Goal: Complete application form

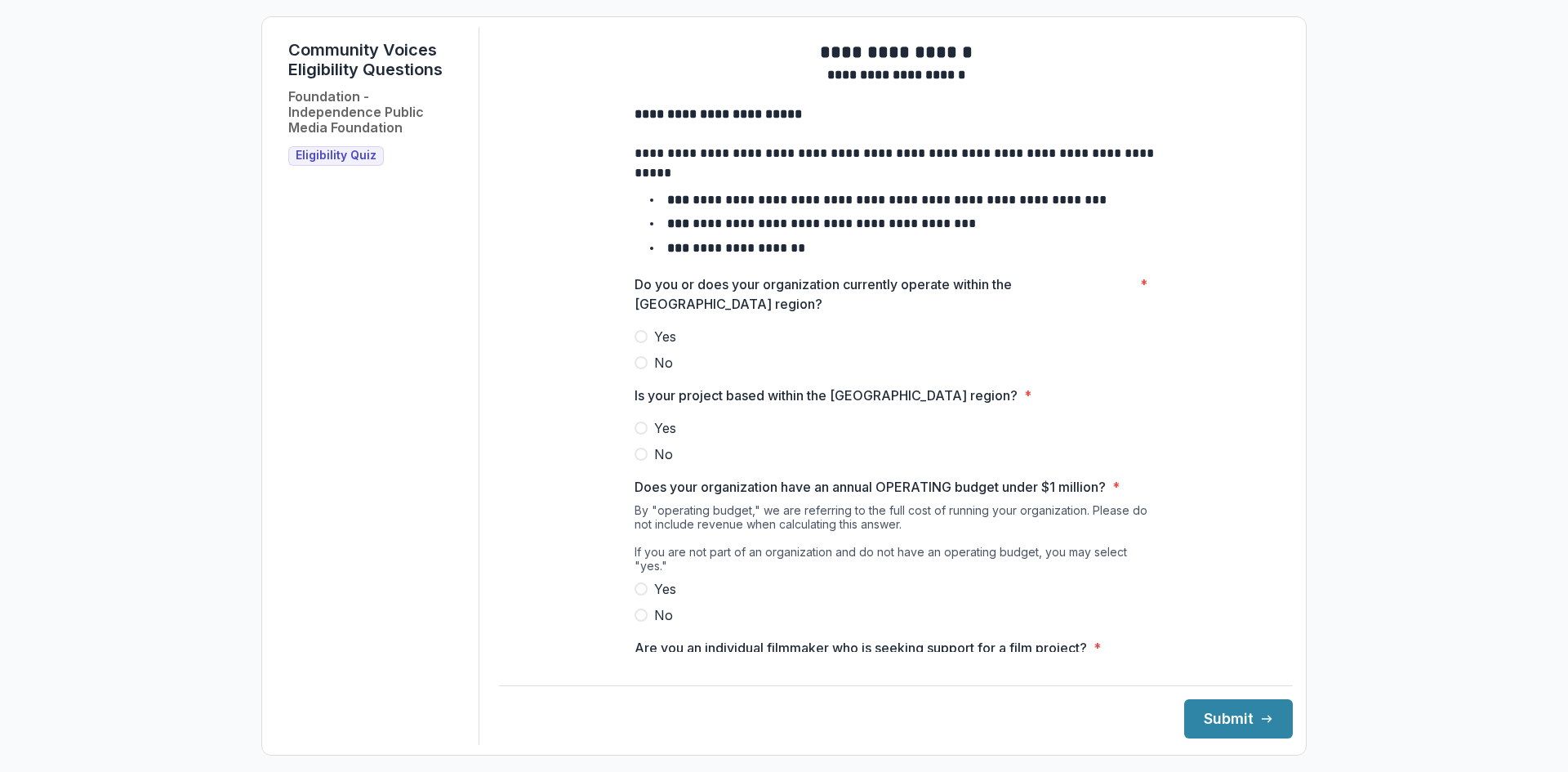
click at [642, 343] on span at bounding box center [642, 337] width 13 height 13
click at [642, 434] on span at bounding box center [642, 428] width 13 height 13
click at [636, 587] on span at bounding box center [642, 589] width 13 height 13
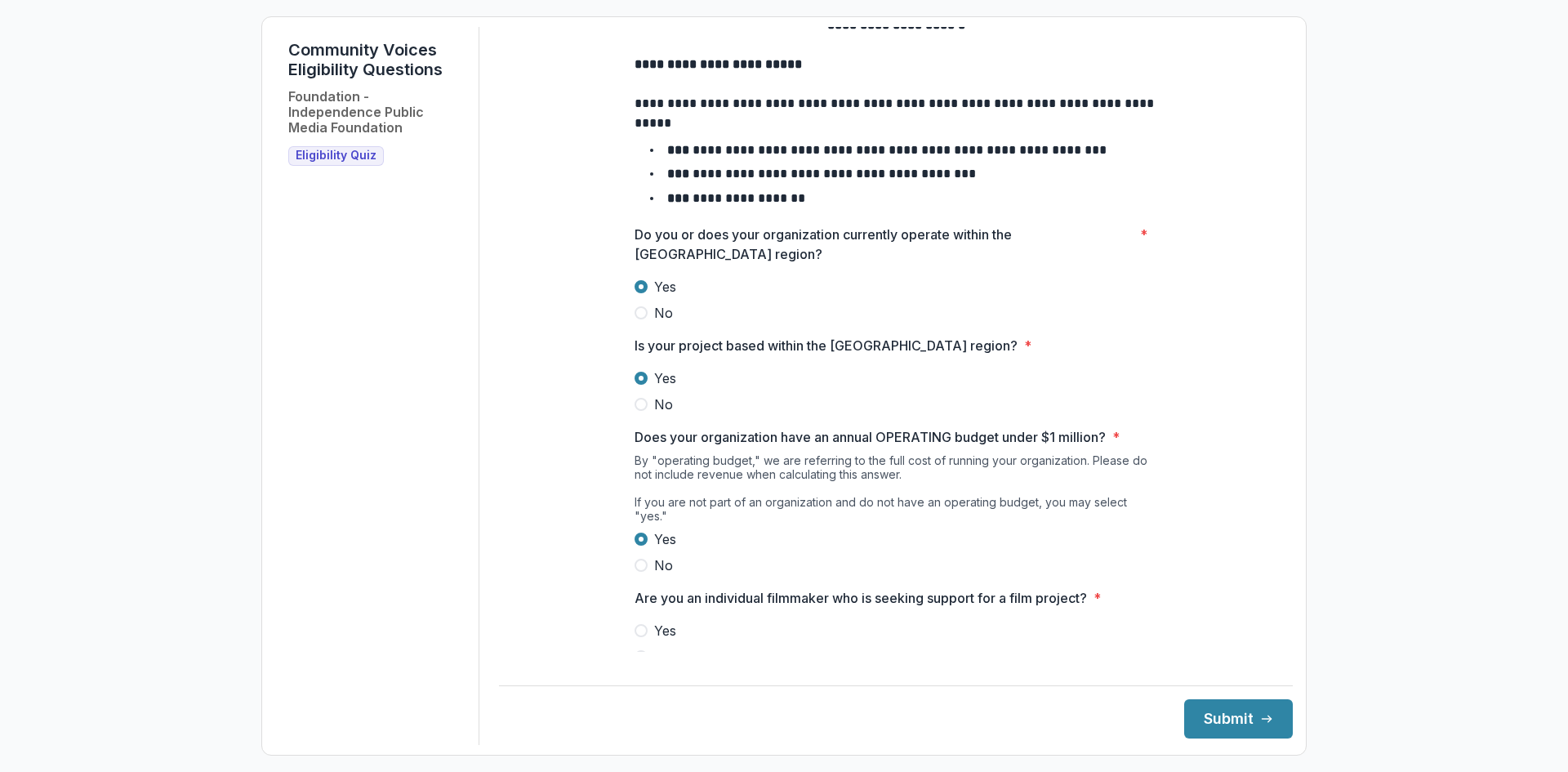
scroll to position [78, 0]
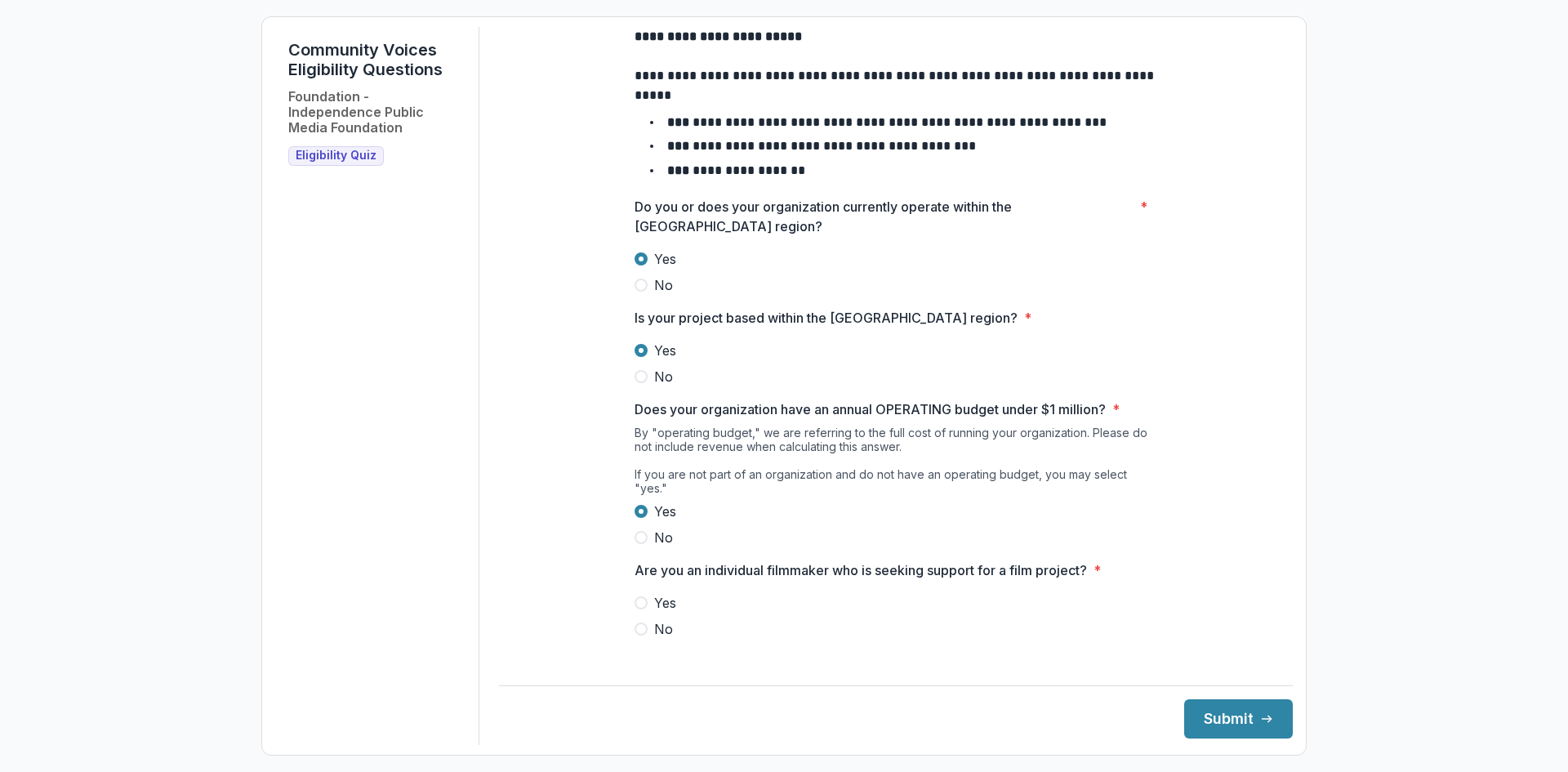
click at [656, 629] on span "No" at bounding box center [664, 628] width 19 height 19
click at [1246, 718] on button "Submit" at bounding box center [1238, 718] width 108 height 39
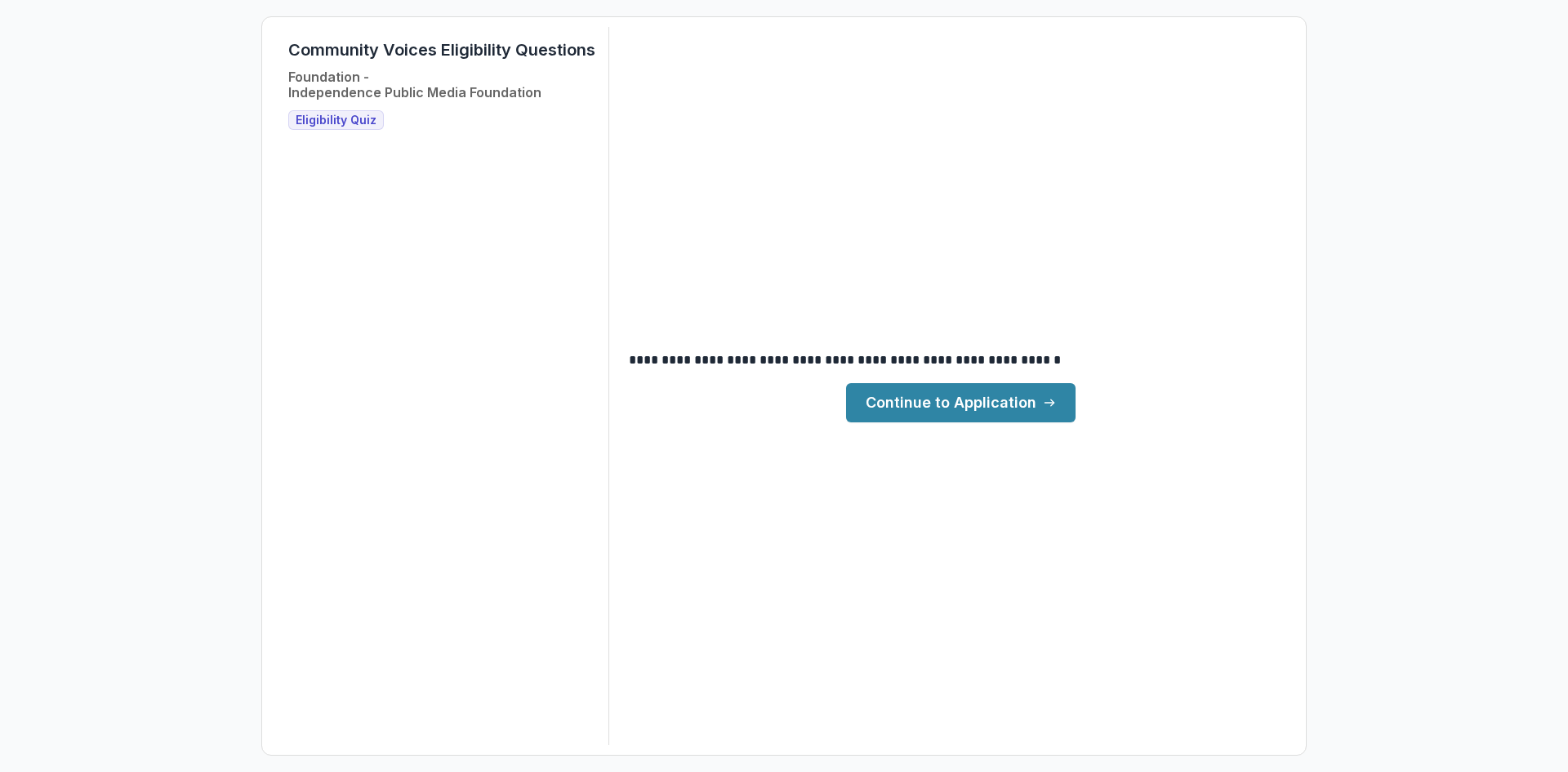
click at [965, 414] on link "Continue to Application" at bounding box center [960, 402] width 229 height 39
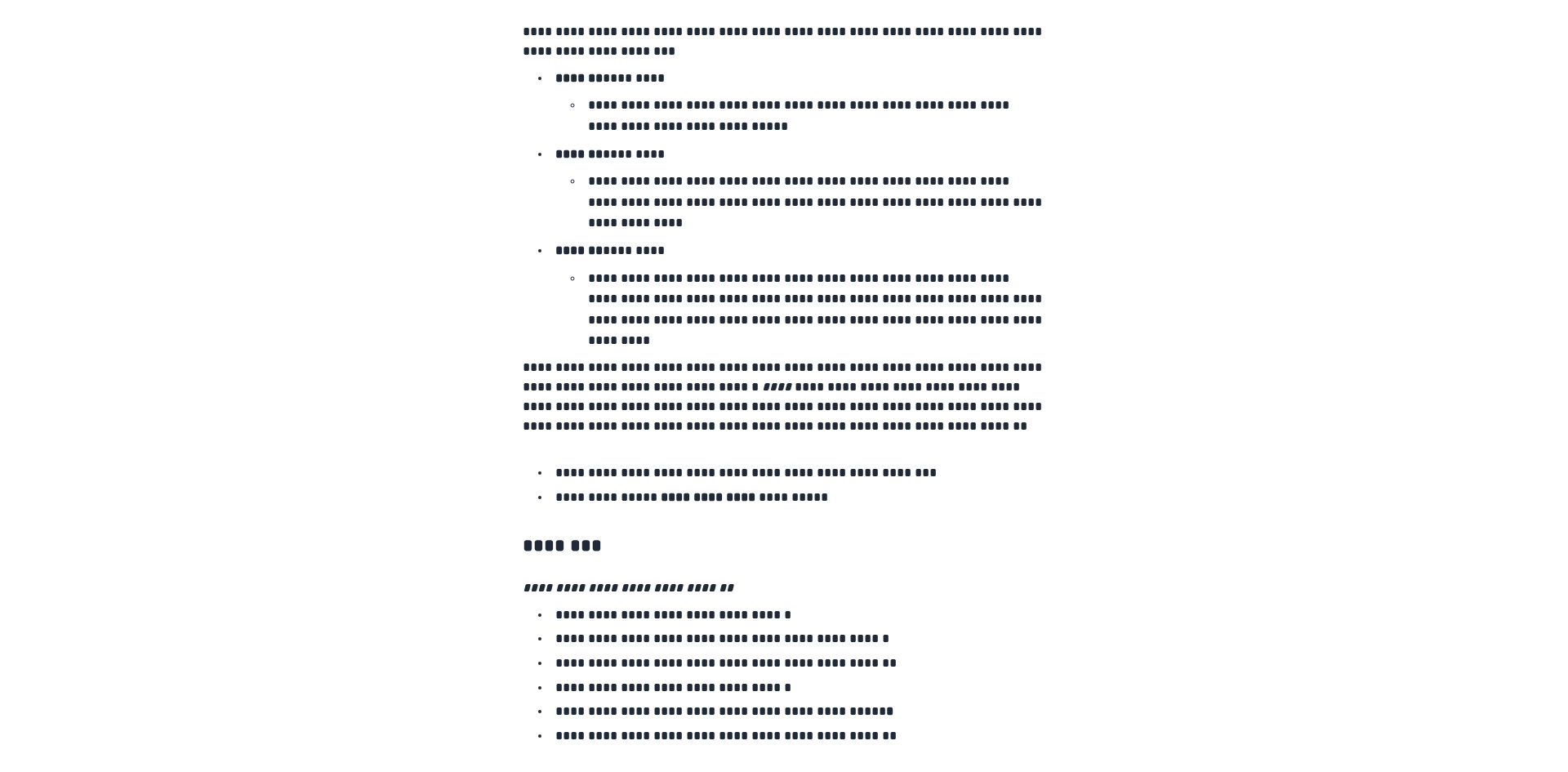
scroll to position [2620, 0]
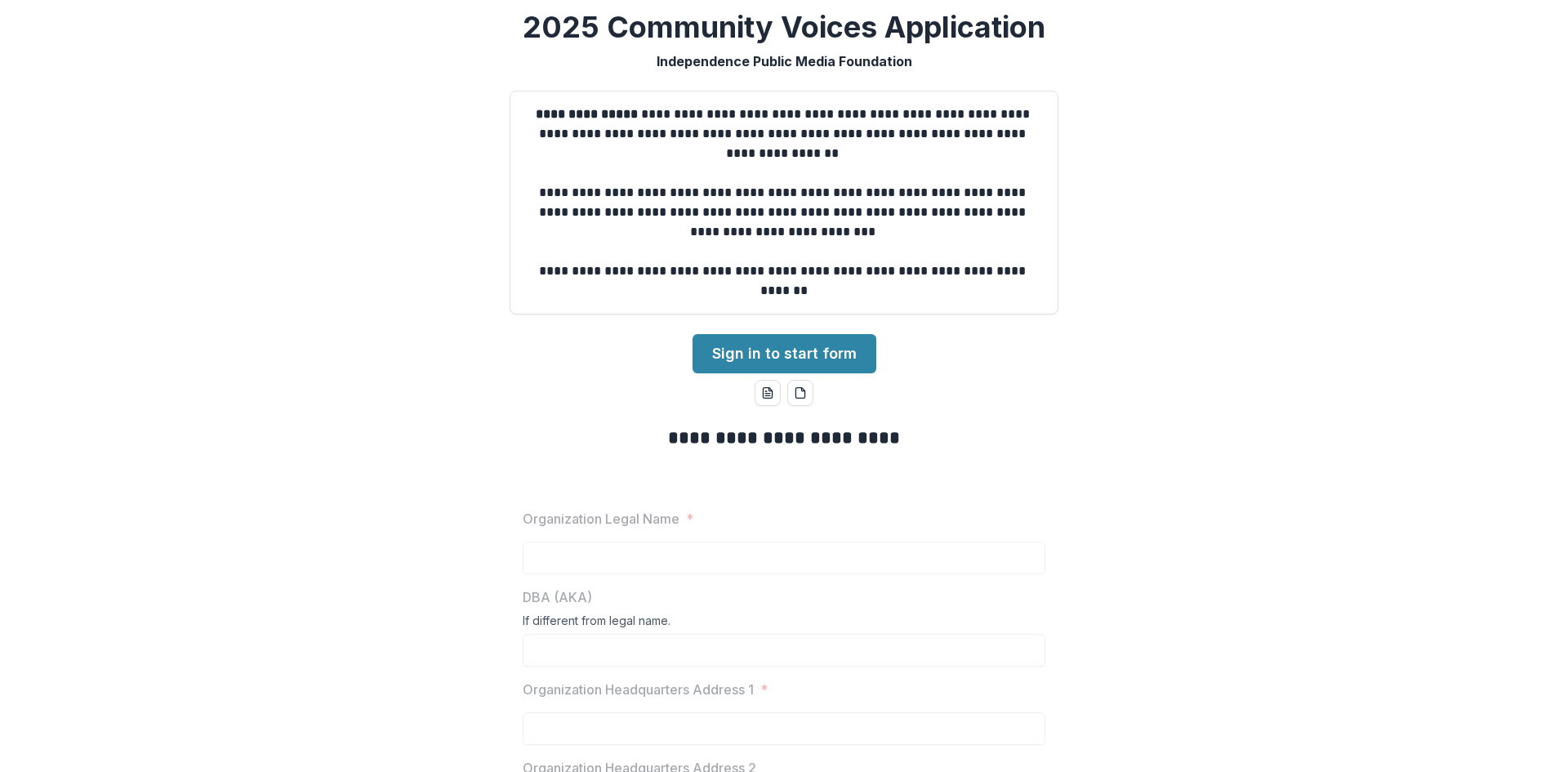
scroll to position [0, 0]
